Goal: Information Seeking & Learning: Learn about a topic

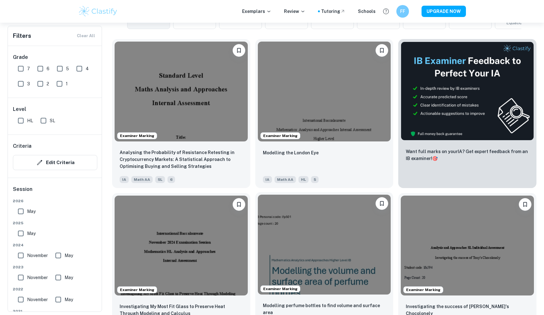
scroll to position [186, 0]
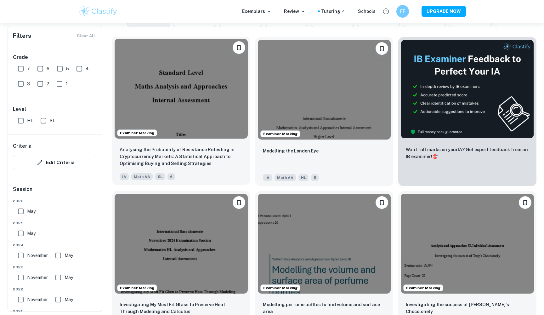
click at [196, 108] on img at bounding box center [181, 89] width 133 height 100
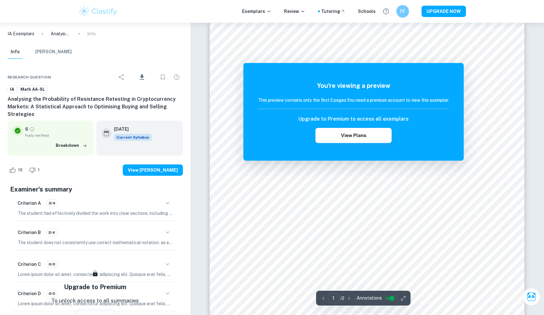
scroll to position [9, 0]
click at [344, 132] on button "View Plans" at bounding box center [353, 135] width 76 height 15
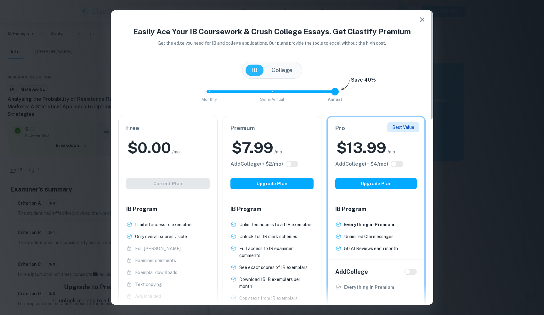
click at [422, 24] on button "button" at bounding box center [422, 19] width 13 height 13
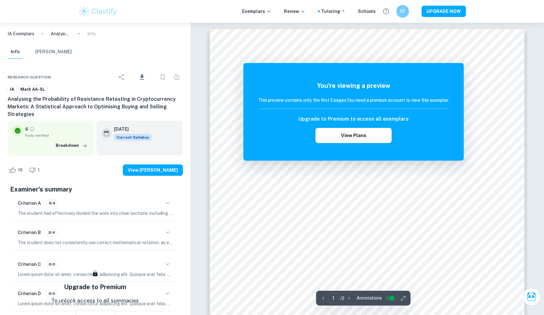
scroll to position [0, 0]
click at [349, 131] on button "View Plans" at bounding box center [353, 135] width 76 height 15
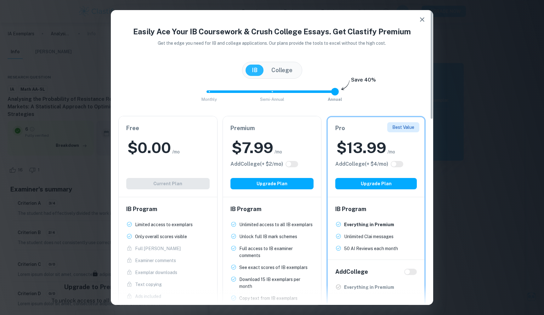
click at [424, 18] on icon "button" at bounding box center [422, 20] width 8 height 8
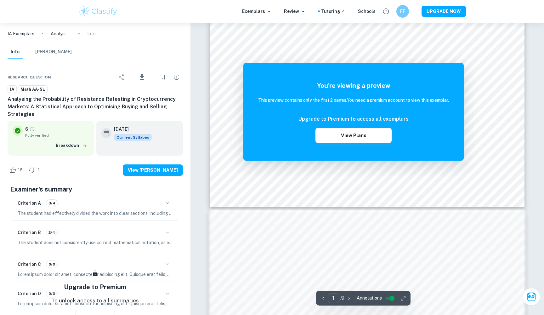
scroll to position [248, 0]
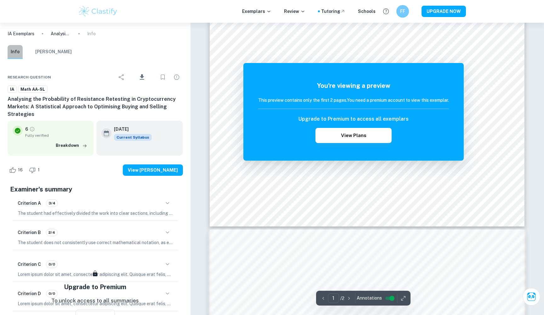
click at [11, 52] on button "Info" at bounding box center [15, 52] width 15 height 14
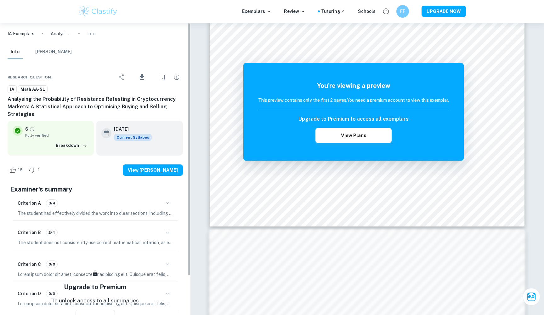
scroll to position [0, 0]
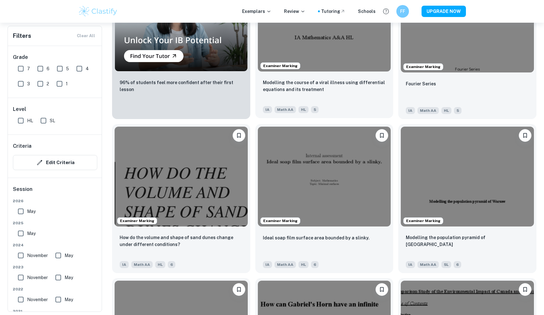
scroll to position [674, 0]
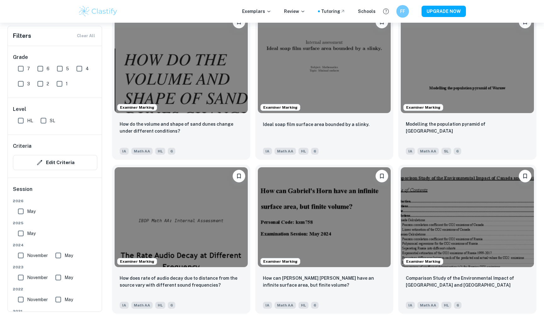
click at [46, 123] on input "SL" at bounding box center [43, 120] width 13 height 13
checkbox input "true"
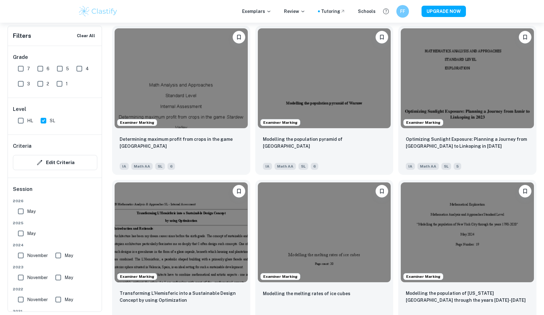
click at [34, 63] on input "6" at bounding box center [40, 68] width 13 height 13
checkbox input "true"
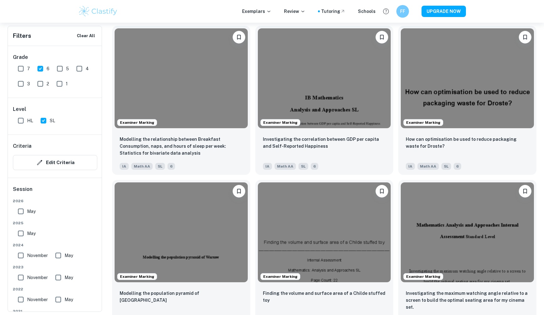
click at [60, 68] on input "5" at bounding box center [60, 68] width 13 height 13
checkbox input "true"
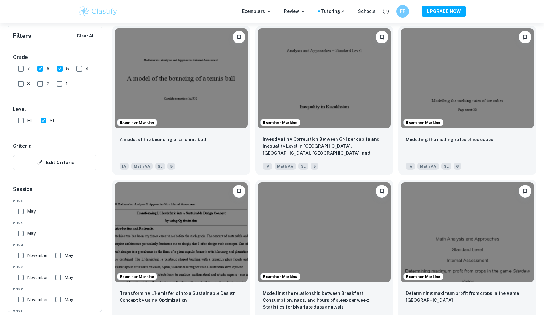
click at [19, 67] on input "7" at bounding box center [20, 68] width 13 height 13
checkbox input "true"
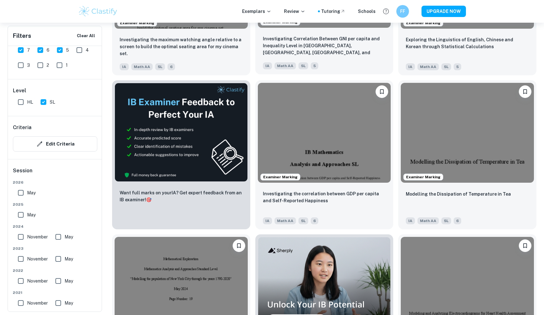
scroll to position [1082, 0]
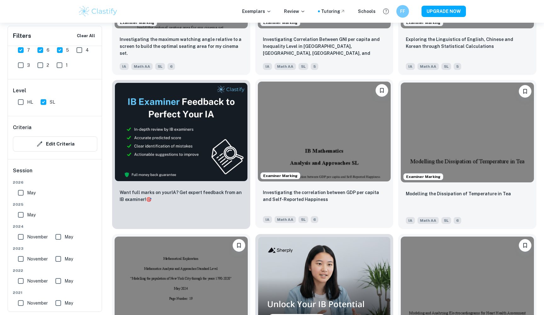
click at [316, 133] on img at bounding box center [324, 132] width 133 height 100
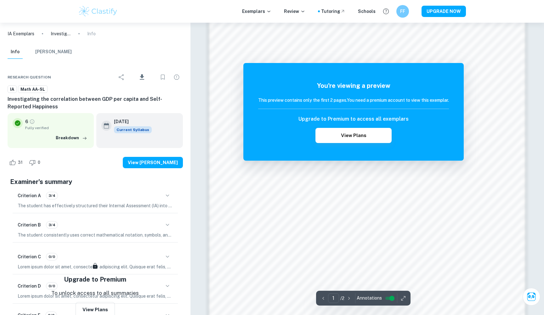
scroll to position [476, 0]
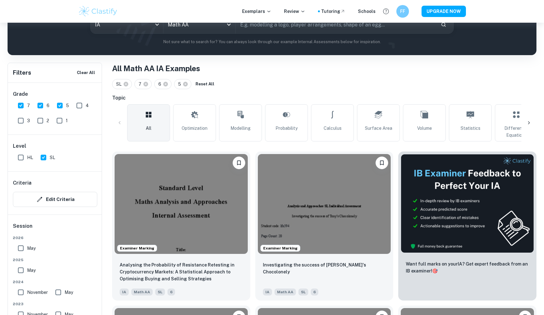
scroll to position [102, 0]
